Goal: Task Accomplishment & Management: Use online tool/utility

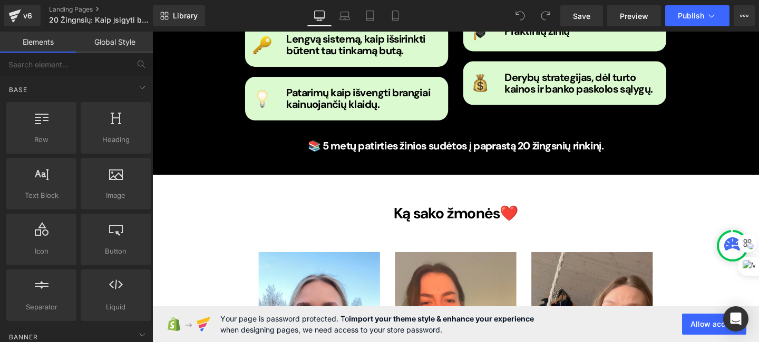
scroll to position [729, 0]
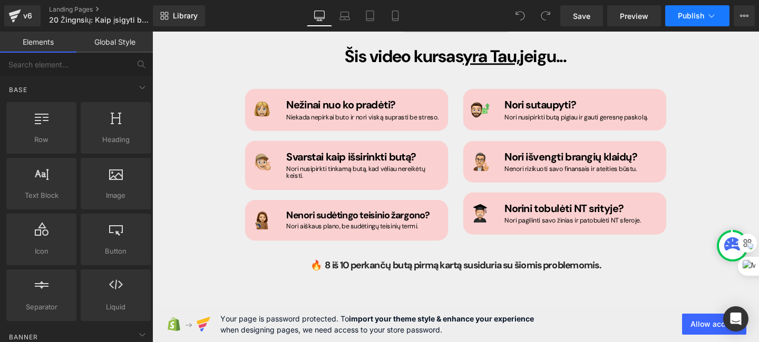
click at [715, 14] on icon at bounding box center [711, 16] width 11 height 11
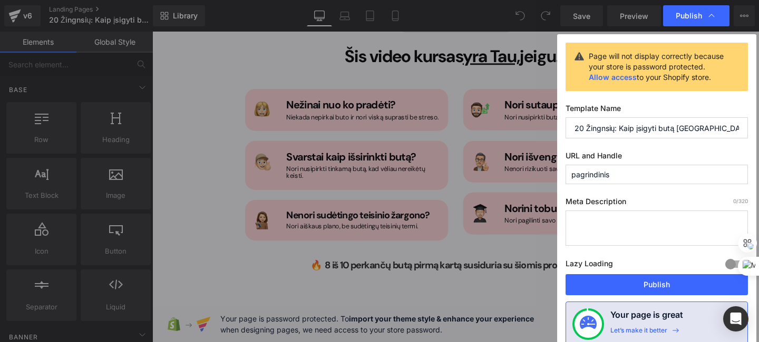
click at [619, 172] on input "pagrindinis" at bounding box center [656, 174] width 182 height 19
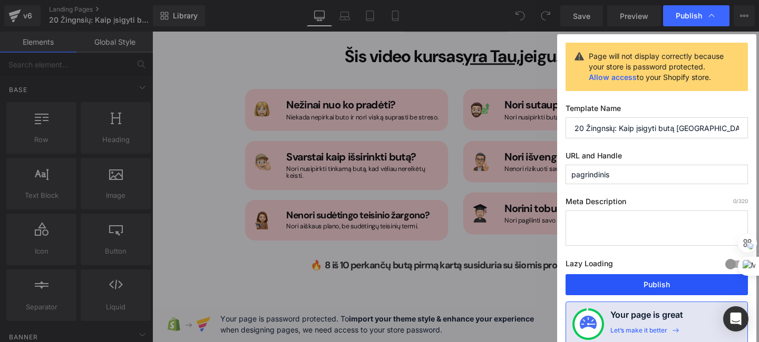
click at [628, 288] on button "Publish" at bounding box center [656, 284] width 182 height 21
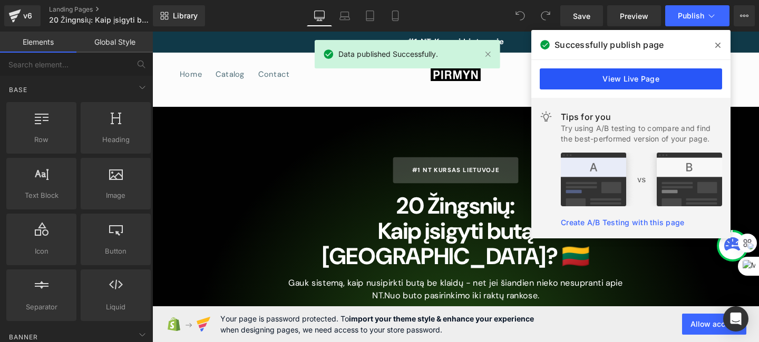
click at [614, 77] on link "View Live Page" at bounding box center [630, 78] width 182 height 21
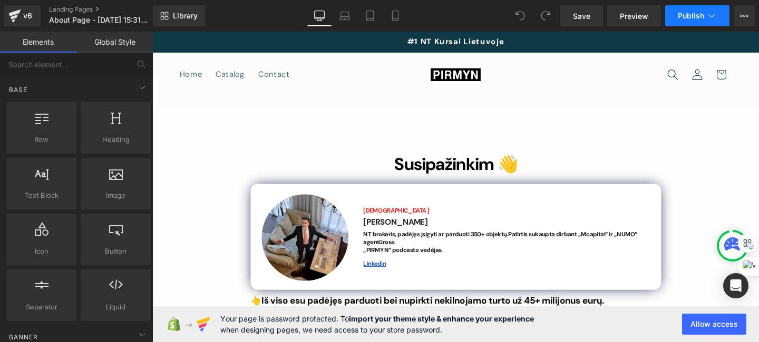
click at [696, 18] on span "Publish" at bounding box center [690, 16] width 26 height 8
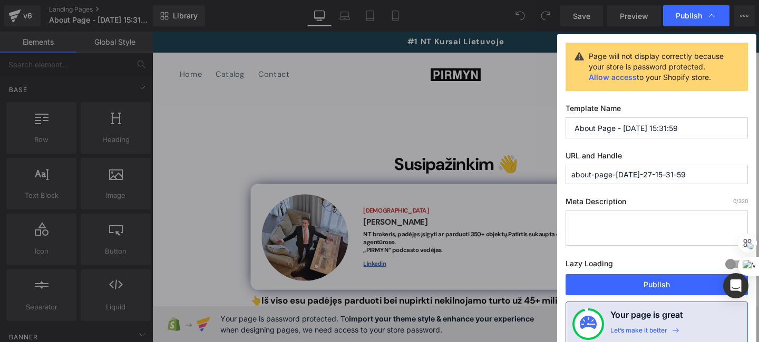
drag, startPoint x: 678, startPoint y: 175, endPoint x: 612, endPoint y: 175, distance: 66.9
click at [612, 175] on input "about-page-[DATE]-27-15-31-59" at bounding box center [656, 174] width 182 height 19
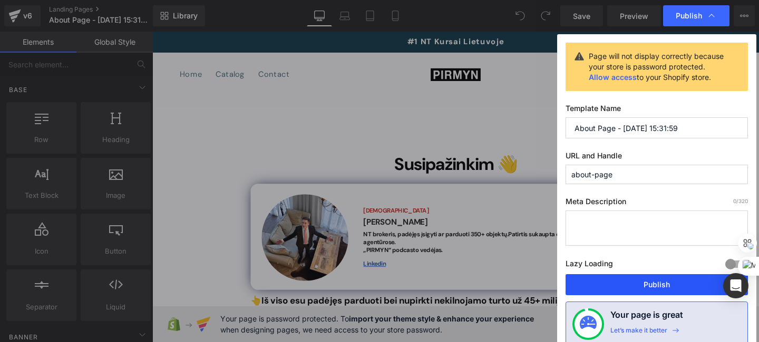
type input "about-page"
click at [638, 288] on button "Publish" at bounding box center [656, 284] width 182 height 21
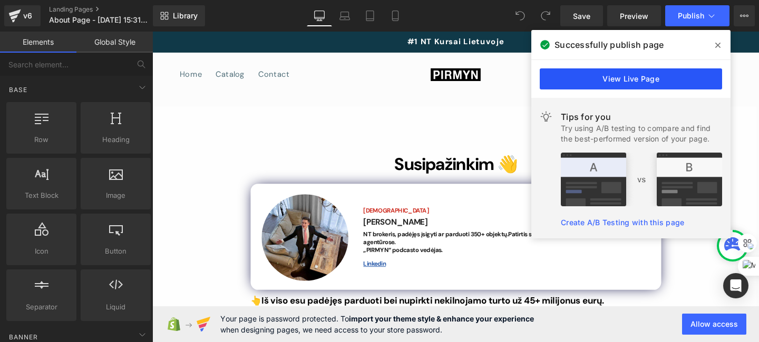
click at [651, 84] on link "View Live Page" at bounding box center [630, 78] width 182 height 21
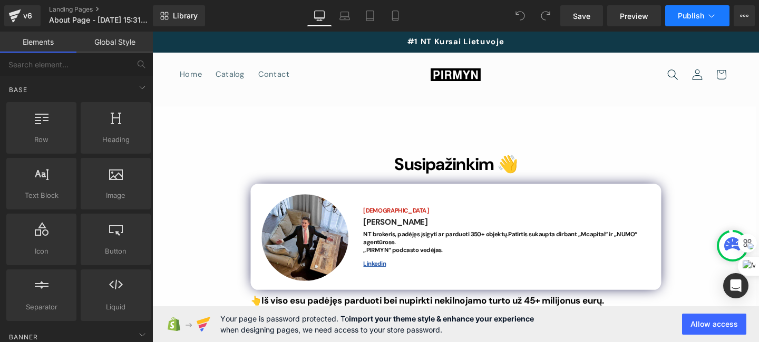
click at [716, 16] on icon at bounding box center [711, 16] width 11 height 11
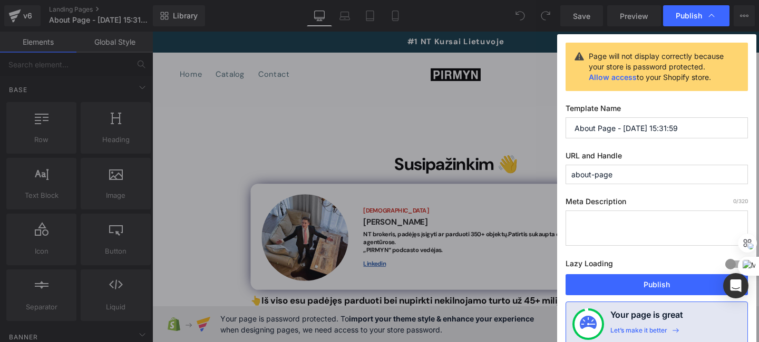
click at [629, 172] on input "about-page" at bounding box center [656, 174] width 182 height 19
click at [690, 130] on input "About Page - [DATE] 15:31:59" at bounding box center [656, 127] width 182 height 21
drag, startPoint x: 628, startPoint y: 176, endPoint x: 552, endPoint y: 177, distance: 76.4
click at [552, 177] on div "Publish Page will not display correctly because your store is password protecte…" at bounding box center [379, 171] width 759 height 342
drag, startPoint x: 611, startPoint y: 174, endPoint x: 562, endPoint y: 176, distance: 49.0
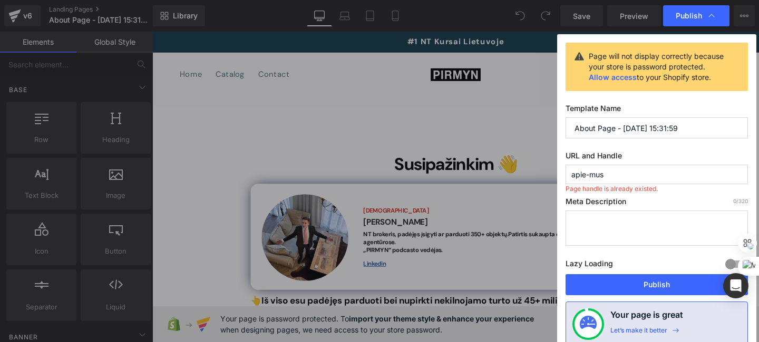
click at [562, 177] on div "Page will not display correctly because your store is password protected. Allow…" at bounding box center [656, 200] width 199 height 332
type input "apie-mus"
click at [638, 126] on input "About Page - [DATE] 15:31:59" at bounding box center [656, 127] width 182 height 21
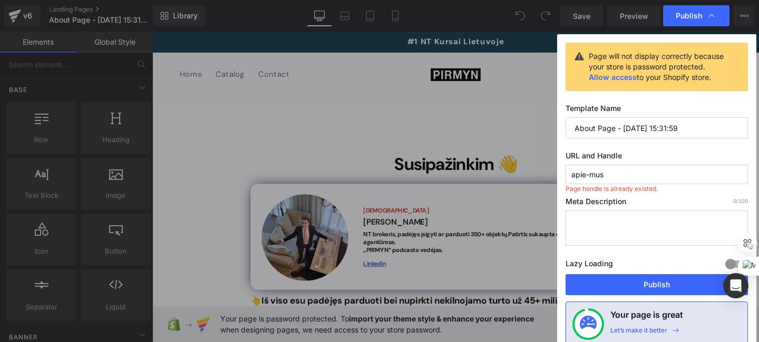
paste input "apie-mus"
type input "apie-mus"
click at [591, 174] on input "apie-mus" at bounding box center [656, 174] width 182 height 19
click at [629, 172] on input "apie-mus" at bounding box center [656, 174] width 182 height 19
drag, startPoint x: 628, startPoint y: 175, endPoint x: 552, endPoint y: 175, distance: 76.9
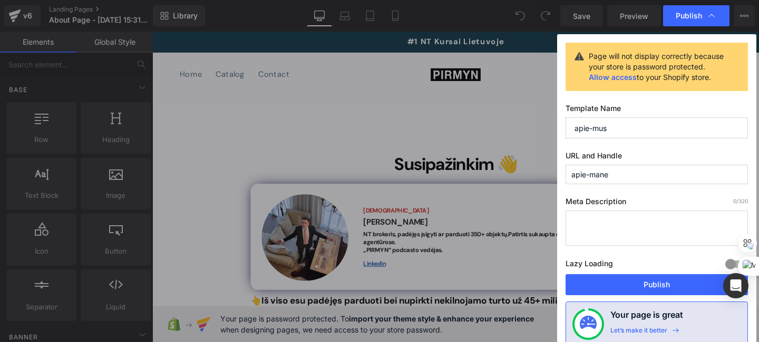
click at [552, 175] on div "Publish Page will not display correctly because your store is password protecte…" at bounding box center [379, 171] width 759 height 342
type input "apie-mane"
click at [600, 124] on input "apie-mus" at bounding box center [656, 127] width 182 height 21
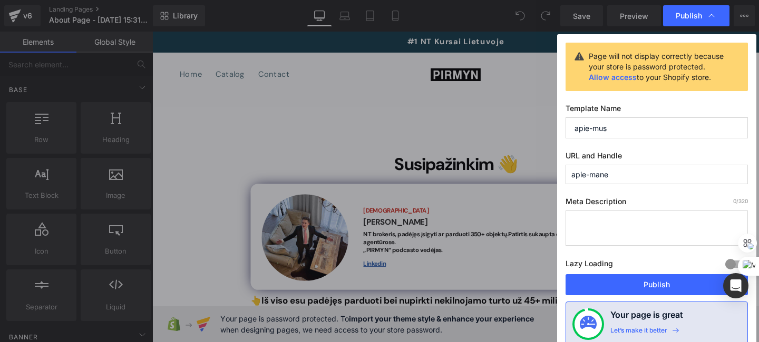
paste input "ane"
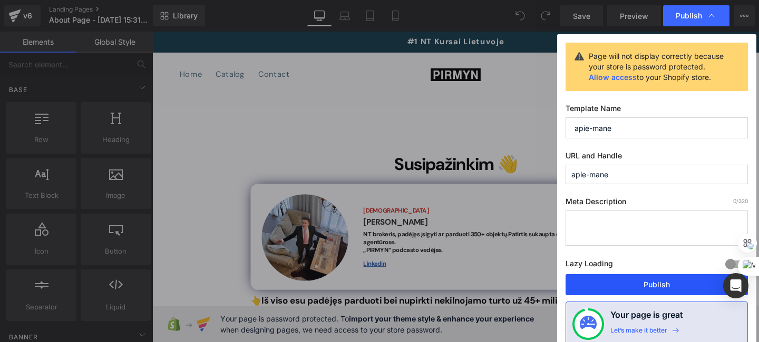
type input "apie-mane"
click at [641, 287] on button "Publish" at bounding box center [656, 284] width 182 height 21
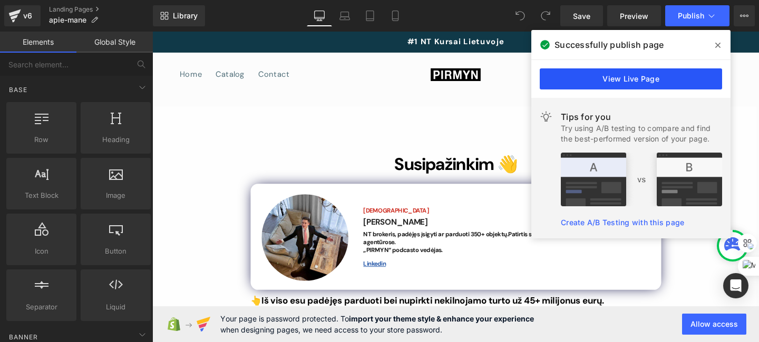
click at [612, 81] on link "View Live Page" at bounding box center [630, 78] width 182 height 21
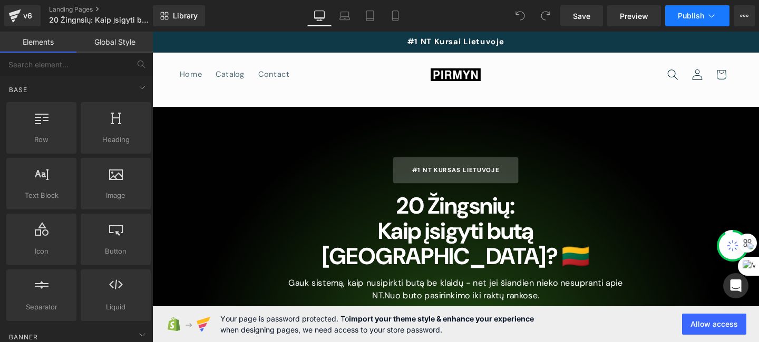
click at [716, 17] on button "Publish" at bounding box center [697, 15] width 64 height 21
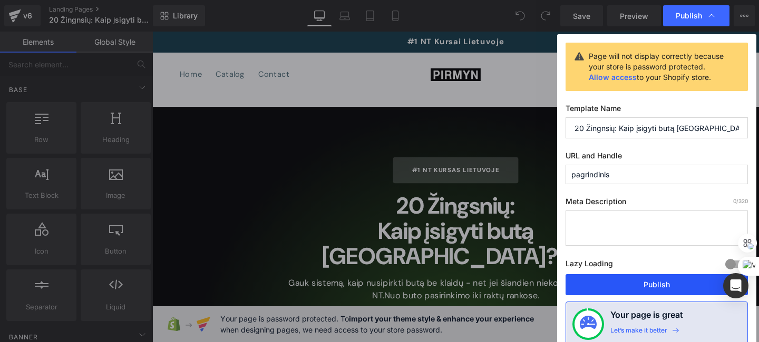
click at [635, 282] on button "Publish" at bounding box center [656, 284] width 182 height 21
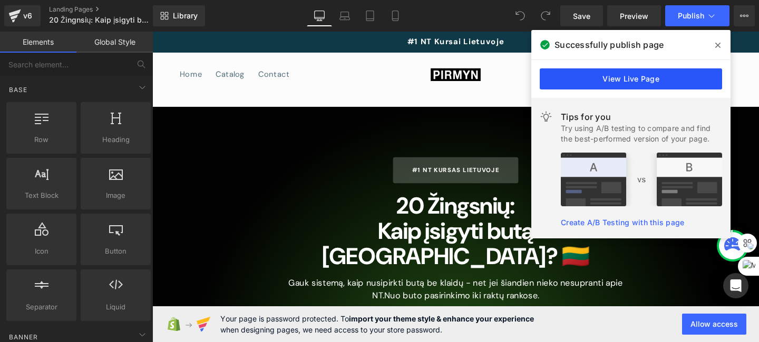
click at [658, 83] on link "View Live Page" at bounding box center [630, 78] width 182 height 21
